Goal: Information Seeking & Learning: Learn about a topic

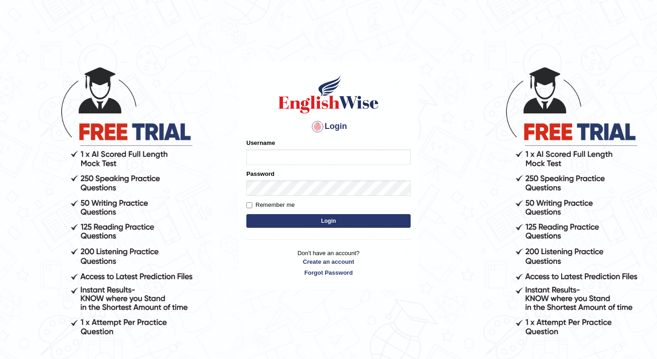
click at [305, 157] on input "Username" at bounding box center [328, 158] width 164 height 16
type input "vivekperumal_parramatta"
click at [327, 226] on button "Login" at bounding box center [328, 221] width 164 height 14
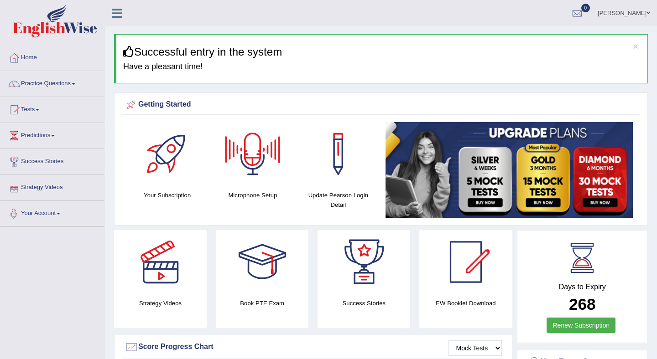
click at [60, 213] on span at bounding box center [59, 214] width 4 height 2
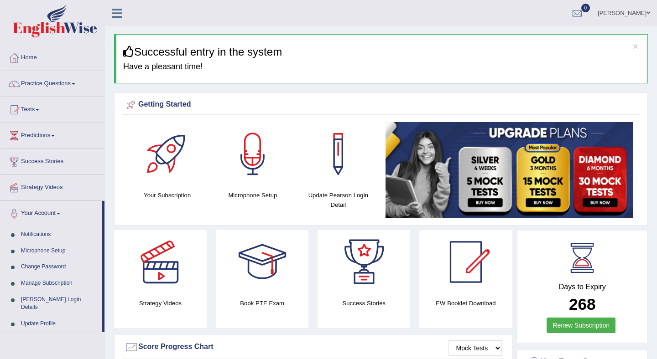
click at [60, 186] on link "Strategy Videos" at bounding box center [52, 186] width 104 height 23
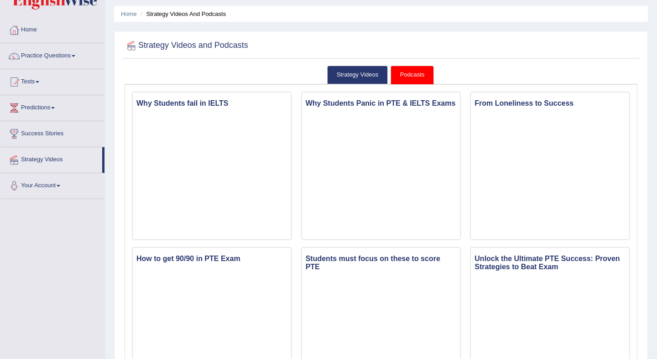
scroll to position [30, 0]
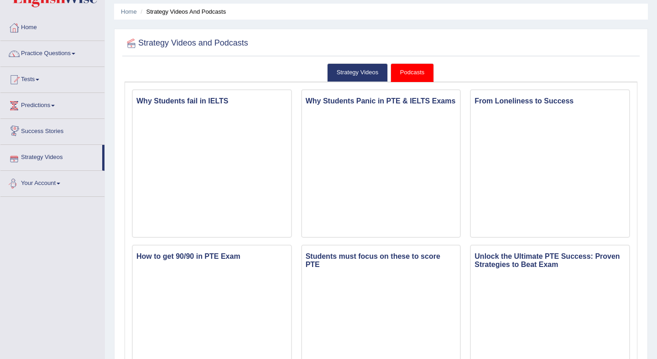
click at [27, 179] on link "Your Account" at bounding box center [52, 182] width 104 height 23
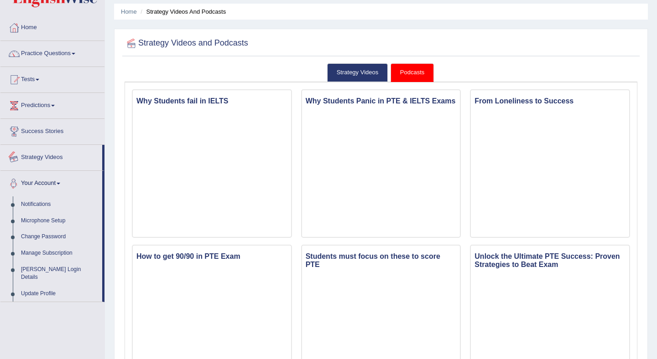
click at [52, 135] on link "Success Stories" at bounding box center [52, 130] width 104 height 23
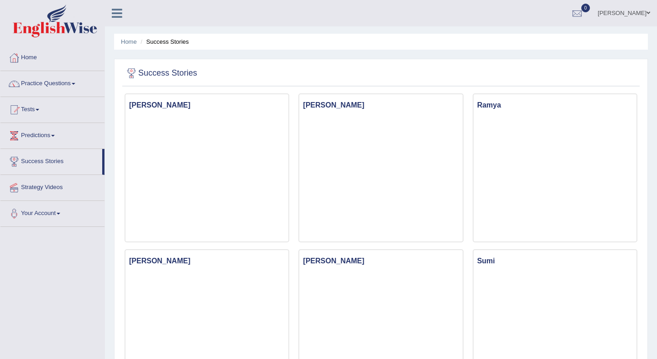
click at [51, 136] on link "Predictions" at bounding box center [52, 134] width 104 height 23
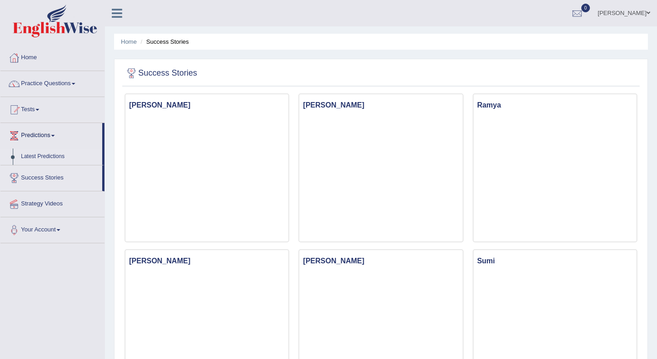
click at [50, 158] on link "Latest Predictions" at bounding box center [59, 157] width 85 height 16
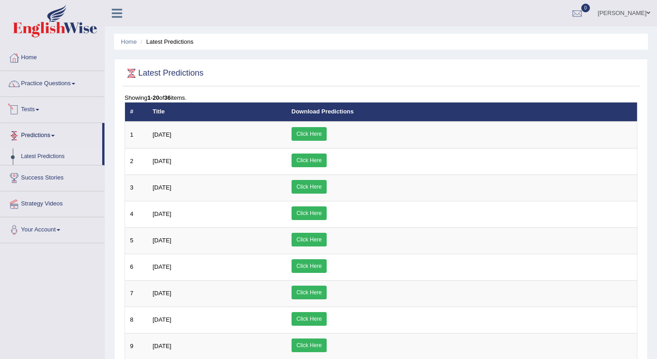
click at [43, 111] on link "Tests" at bounding box center [52, 108] width 104 height 23
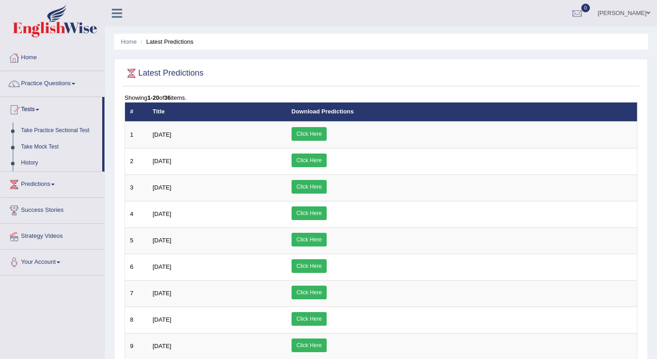
click at [55, 83] on link "Practice Questions" at bounding box center [52, 82] width 104 height 23
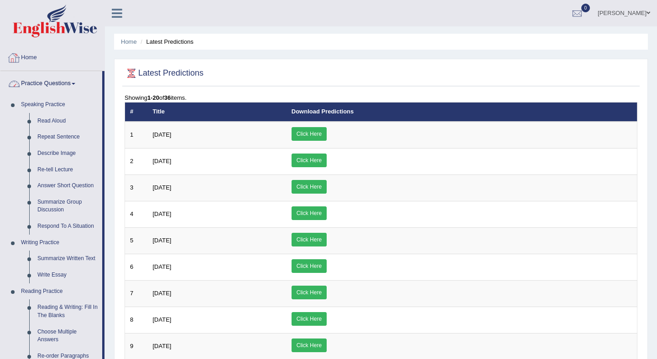
click at [36, 57] on link "Home" at bounding box center [52, 56] width 104 height 23
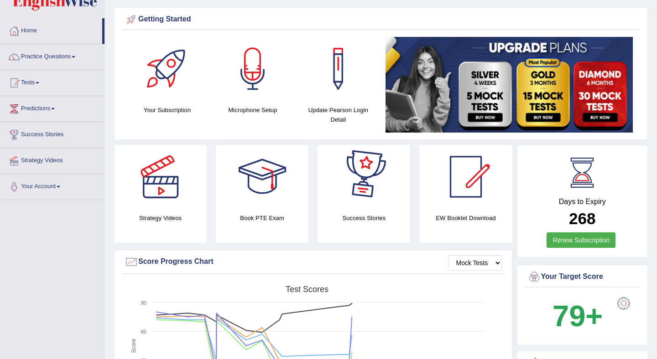
scroll to position [39, 0]
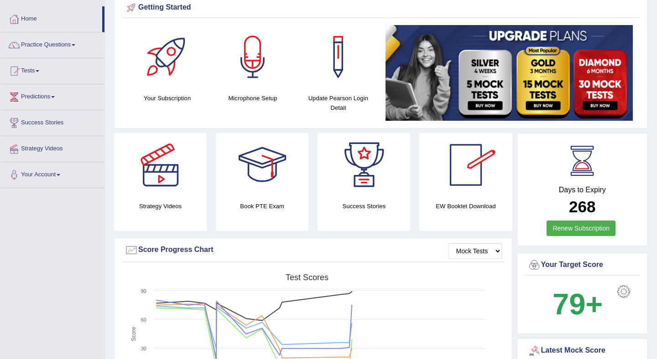
click at [455, 169] on div at bounding box center [466, 165] width 64 height 64
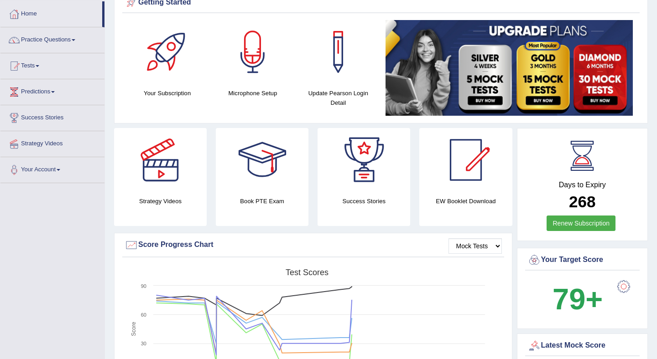
scroll to position [0, 0]
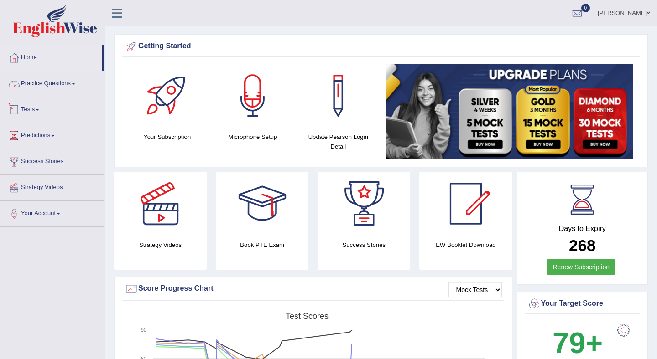
click at [54, 87] on link "Practice Questions" at bounding box center [52, 82] width 104 height 23
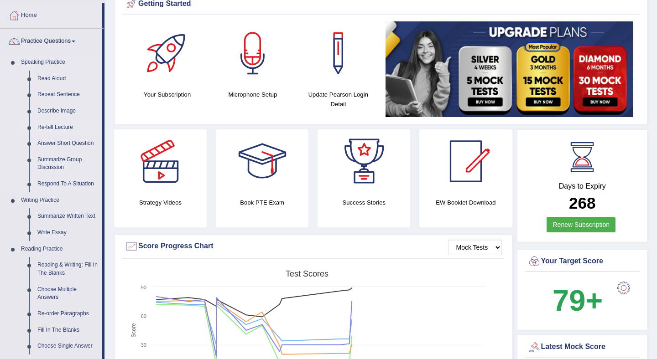
scroll to position [45, 0]
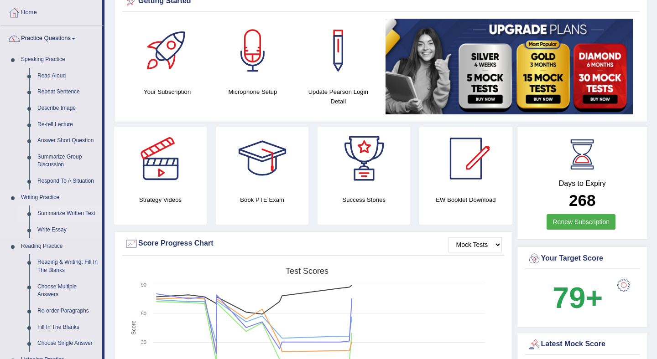
click at [57, 217] on link "Summarize Written Text" at bounding box center [67, 214] width 69 height 16
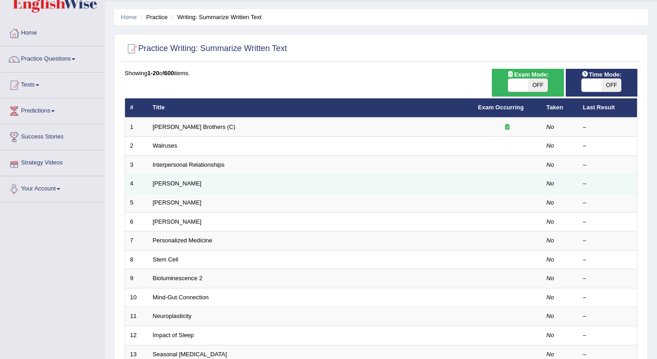
scroll to position [25, 0]
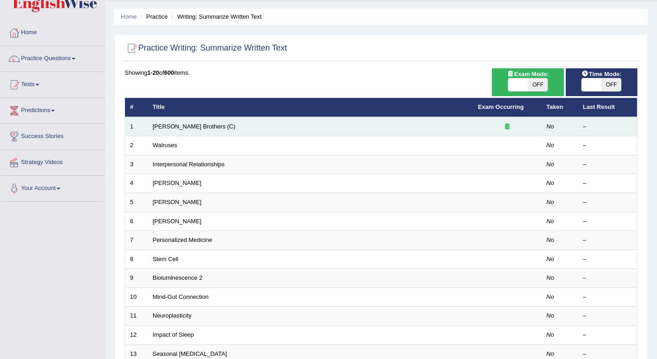
click at [334, 126] on td "[PERSON_NAME] Brothers (C)" at bounding box center [310, 126] width 325 height 19
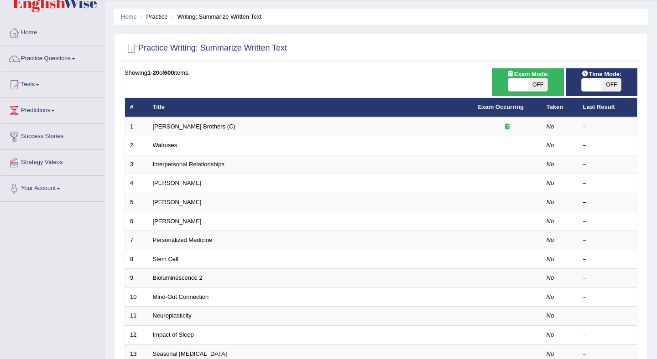
click at [541, 87] on span "OFF" at bounding box center [538, 84] width 20 height 13
checkbox input "true"
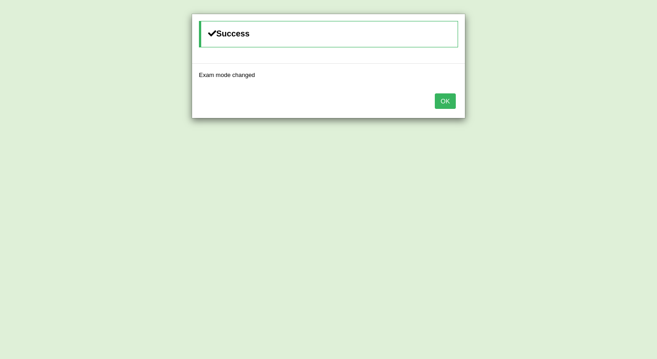
click at [450, 95] on button "OK" at bounding box center [445, 101] width 21 height 16
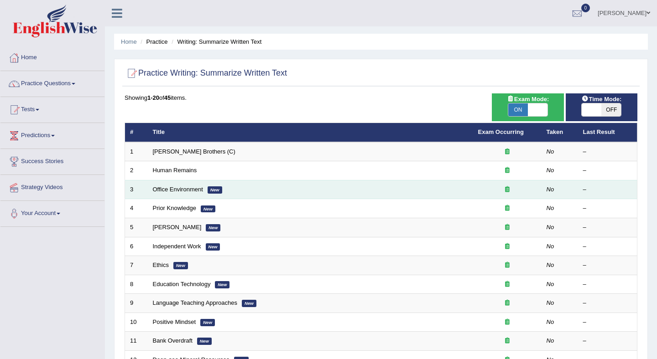
click at [362, 191] on td "Office Environment New" at bounding box center [310, 189] width 325 height 19
click at [332, 188] on td "Office Environment New" at bounding box center [310, 189] width 325 height 19
click at [507, 191] on icon at bounding box center [507, 190] width 5 height 6
click at [383, 198] on td "Office Environment New" at bounding box center [310, 189] width 325 height 19
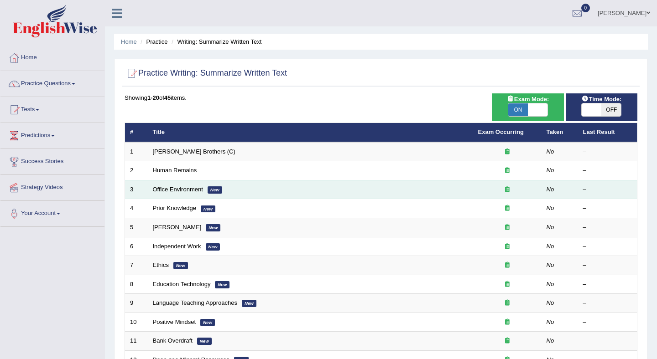
click at [383, 198] on td "Office Environment New" at bounding box center [310, 189] width 325 height 19
click at [175, 192] on link "Office Environment" at bounding box center [178, 189] width 50 height 7
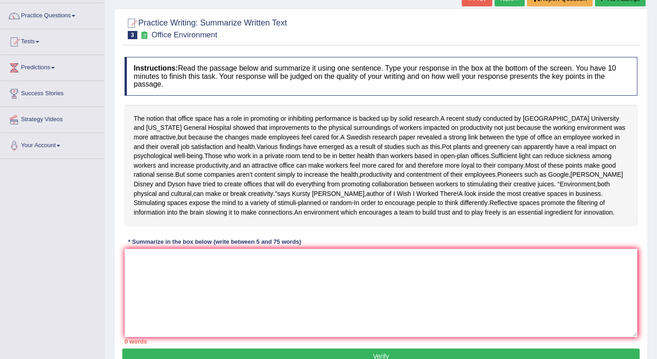
scroll to position [131, 0]
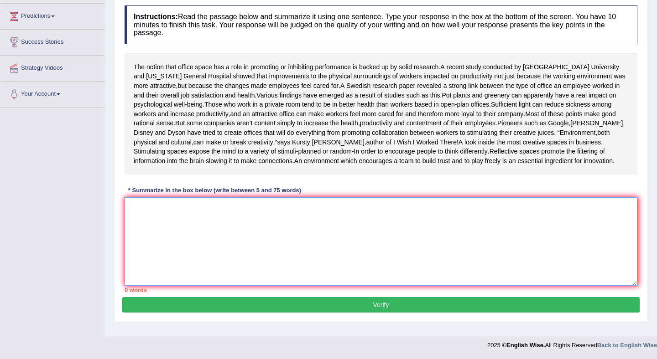
click at [269, 230] on textarea at bounding box center [380, 241] width 513 height 88
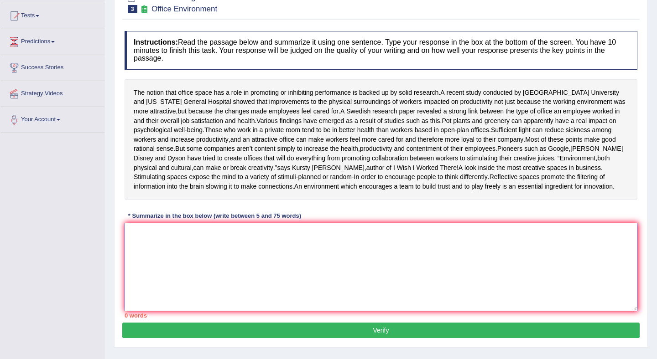
scroll to position [97, 0]
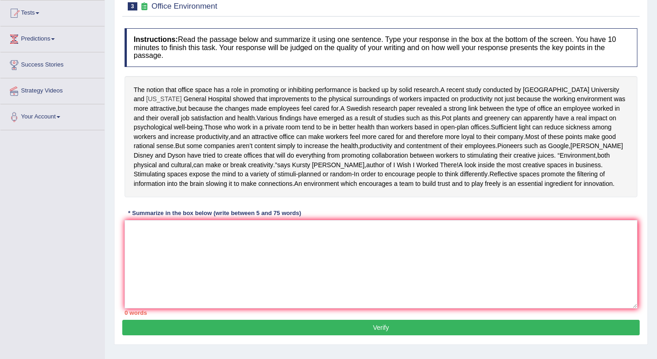
drag, startPoint x: 236, startPoint y: 205, endPoint x: 140, endPoint y: 96, distance: 145.4
click at [140, 96] on div "The notion that office space has a role in promoting or inhibiting performance …" at bounding box center [380, 137] width 513 height 122
drag, startPoint x: 133, startPoint y: 89, endPoint x: 167, endPoint y: 104, distance: 37.8
click at [167, 104] on div "The notion that office space has a role in promoting or inhibiting performance …" at bounding box center [380, 137] width 513 height 122
click at [191, 260] on textarea at bounding box center [380, 264] width 513 height 88
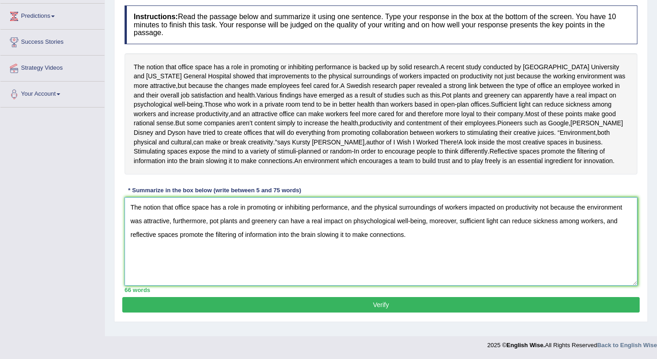
scroll to position [131, 0]
type textarea "The notion that office space has a role in promoting or inhibiting performance,…"
click at [196, 307] on button "Verify" at bounding box center [380, 305] width 517 height 16
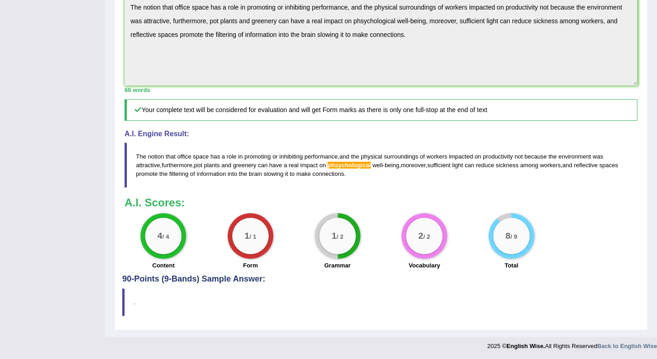
scroll to position [326, 0]
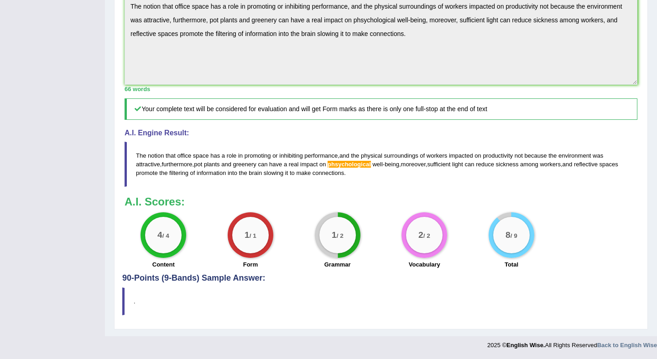
click at [353, 165] on span "phsychological" at bounding box center [348, 164] width 43 height 7
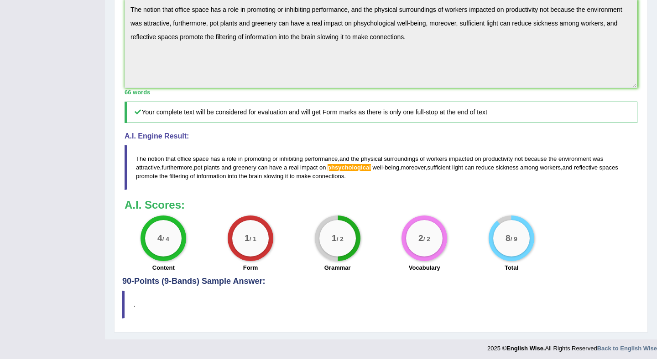
click at [356, 171] on span "phsychological" at bounding box center [348, 167] width 43 height 7
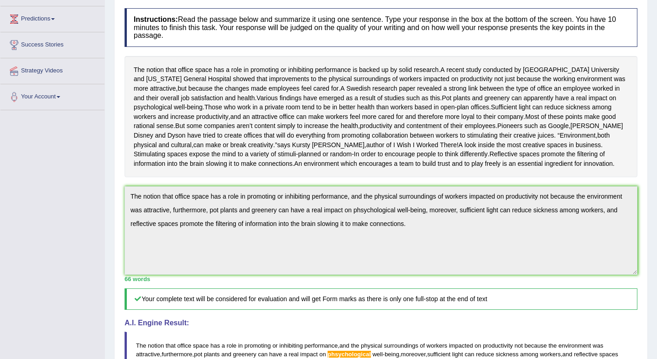
scroll to position [0, 0]
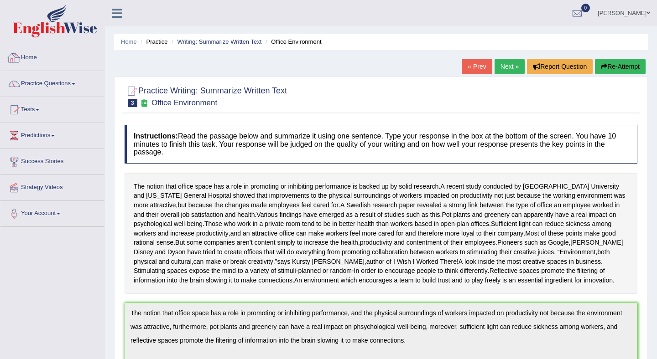
click at [39, 57] on link "Home" at bounding box center [52, 56] width 104 height 23
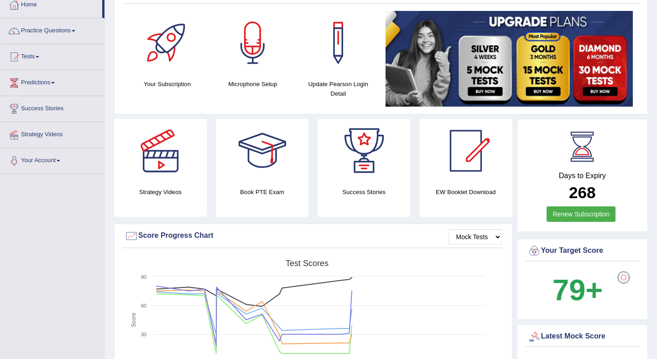
scroll to position [47, 0]
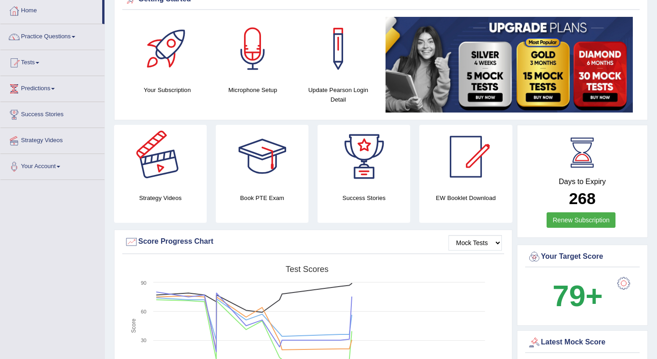
click at [181, 161] on div at bounding box center [161, 157] width 64 height 64
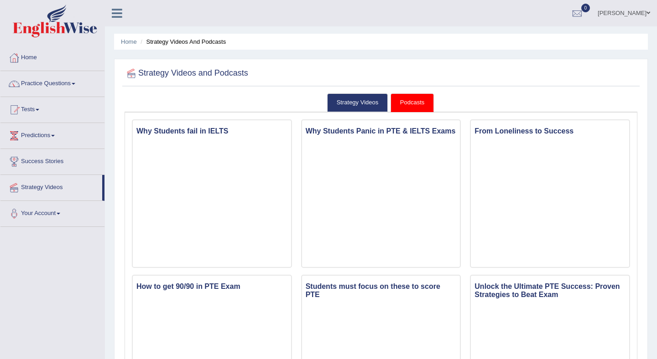
click at [403, 108] on link "Podcasts" at bounding box center [411, 102] width 43 height 19
click at [356, 102] on link "Strategy Videos" at bounding box center [357, 102] width 61 height 19
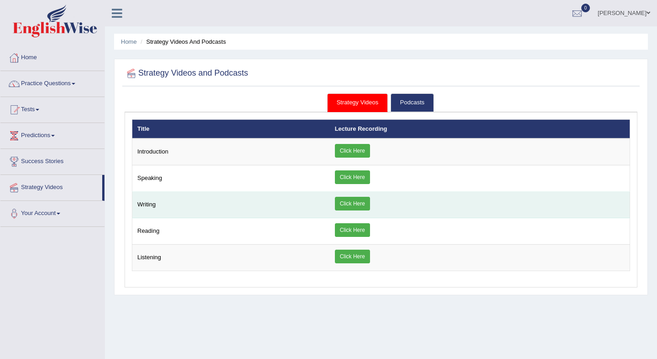
click at [354, 204] on link "Click Here" at bounding box center [352, 204] width 35 height 14
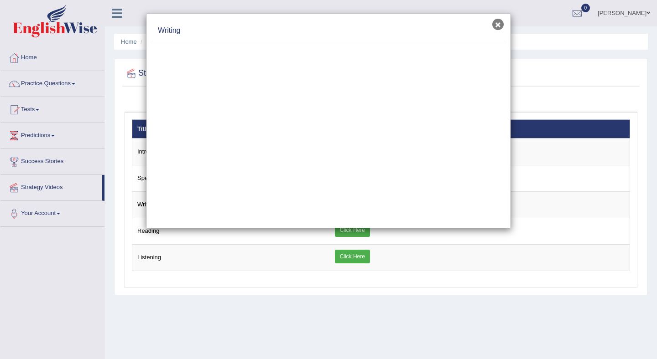
click at [500, 24] on button "×" at bounding box center [497, 24] width 11 height 11
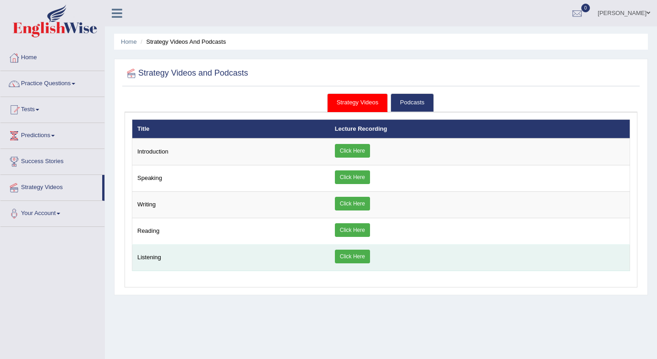
click at [347, 257] on link "Click Here" at bounding box center [352, 257] width 35 height 14
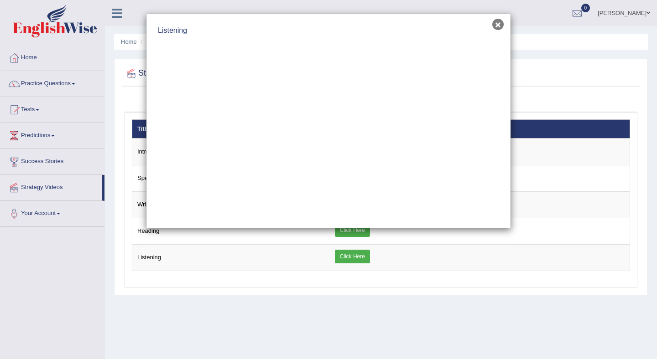
click at [496, 26] on button "×" at bounding box center [497, 24] width 11 height 11
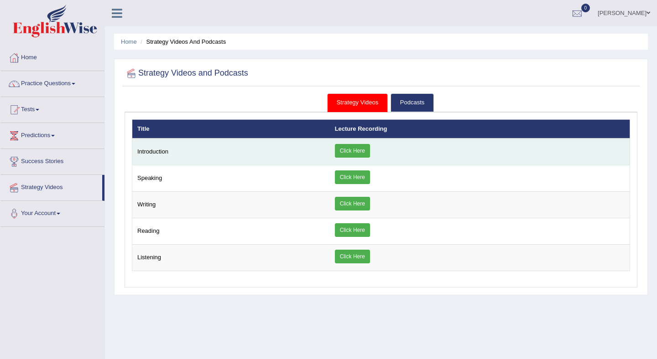
click at [343, 149] on link "Click Here" at bounding box center [352, 151] width 35 height 14
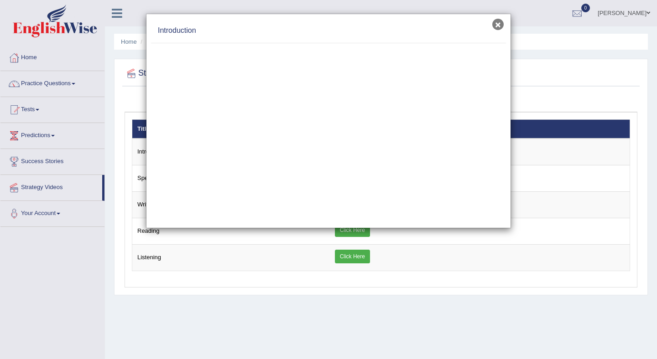
click at [497, 24] on button "×" at bounding box center [497, 24] width 11 height 11
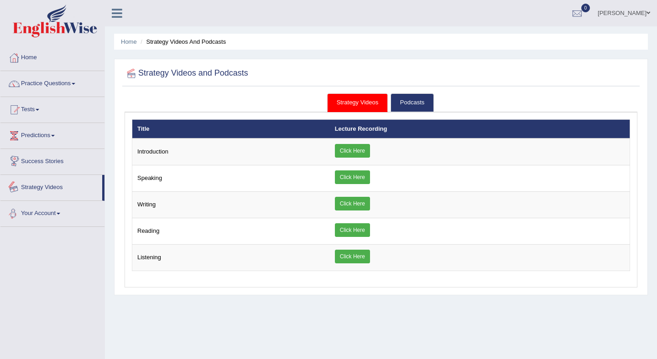
click at [63, 164] on link "Success Stories" at bounding box center [52, 160] width 104 height 23
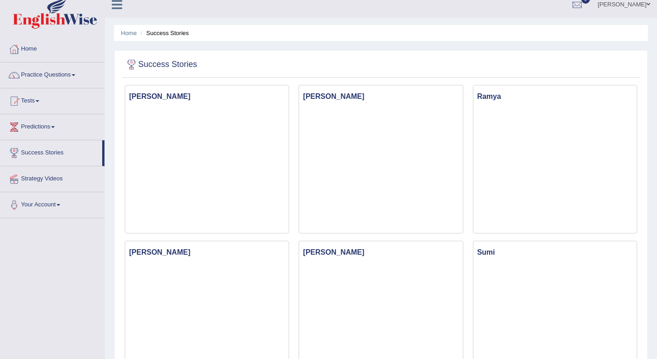
scroll to position [5, 0]
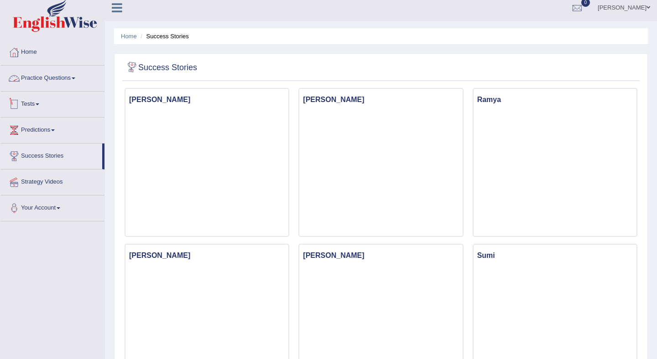
click at [39, 109] on link "Tests" at bounding box center [52, 103] width 104 height 23
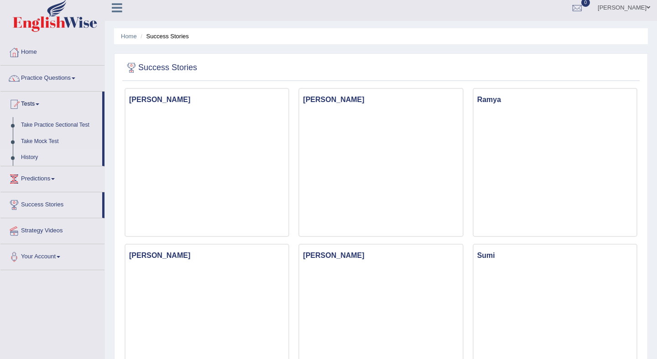
click at [41, 155] on link "History" at bounding box center [59, 158] width 85 height 16
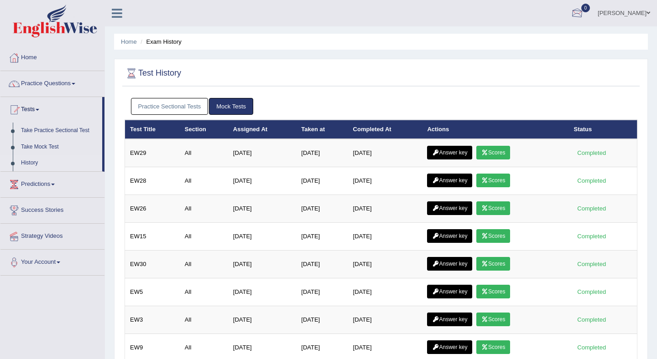
click at [611, 13] on link "[PERSON_NAME]" at bounding box center [624, 12] width 66 height 24
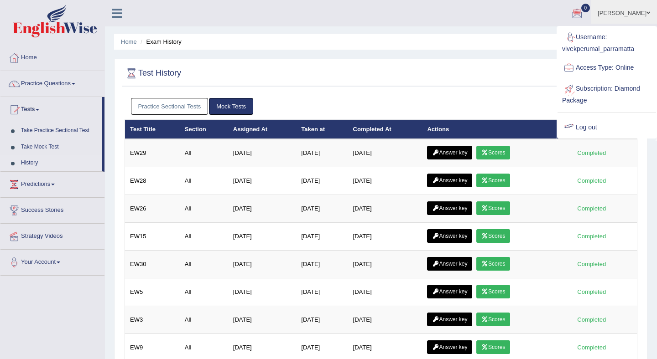
click at [581, 127] on link "Log out" at bounding box center [606, 127] width 98 height 21
